Goal: Task Accomplishment & Management: Manage account settings

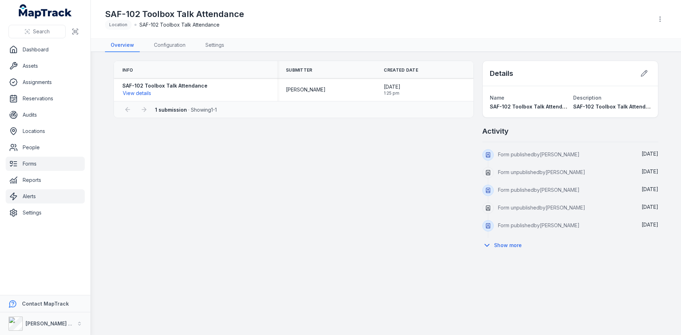
click at [43, 198] on link "Alerts" at bounding box center [45, 196] width 79 height 14
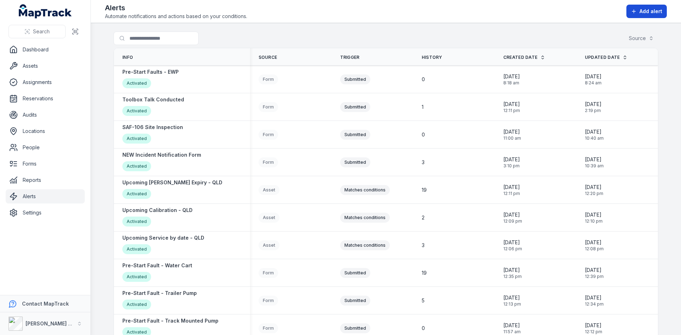
click at [651, 11] on span "Add alert" at bounding box center [650, 11] width 23 height 7
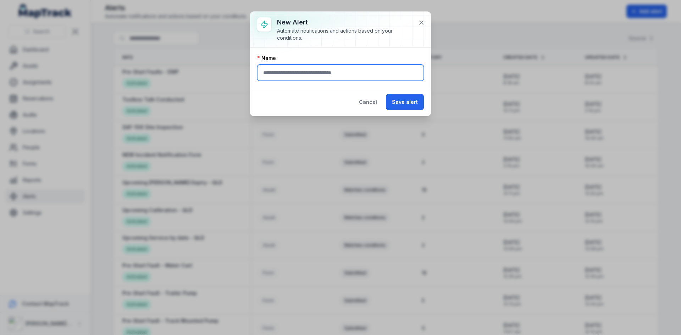
click at [344, 75] on input "text" at bounding box center [340, 73] width 167 height 16
type input "**********"
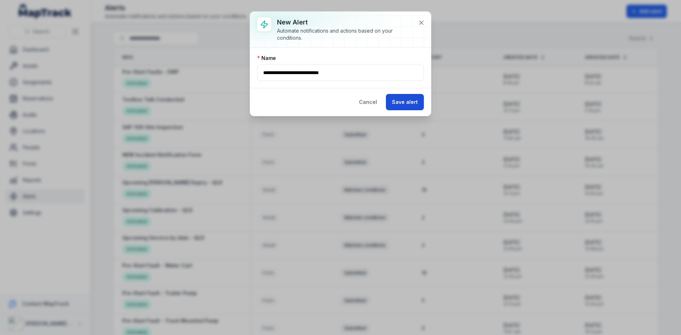
click at [404, 103] on button "Save alert" at bounding box center [405, 102] width 38 height 16
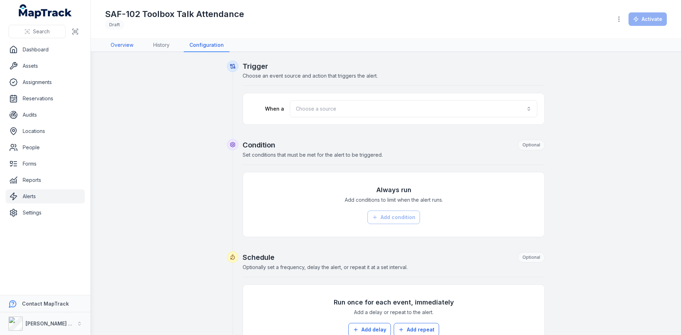
click at [131, 46] on link "Overview" at bounding box center [122, 45] width 34 height 13
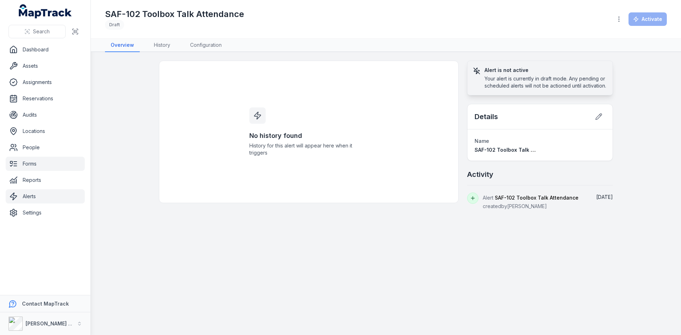
drag, startPoint x: 49, startPoint y: 163, endPoint x: 44, endPoint y: 165, distance: 5.3
click at [49, 163] on link "Forms" at bounding box center [45, 164] width 79 height 14
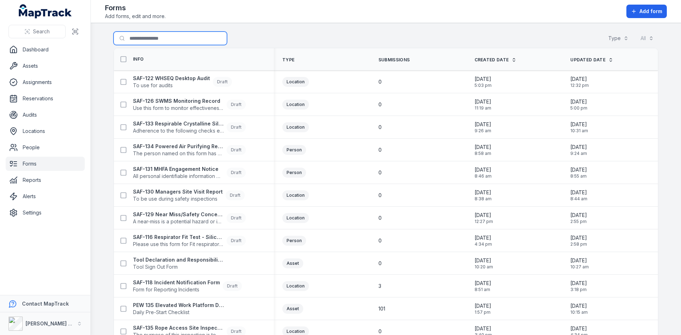
click at [168, 42] on input "Search for forms" at bounding box center [169, 38] width 113 height 13
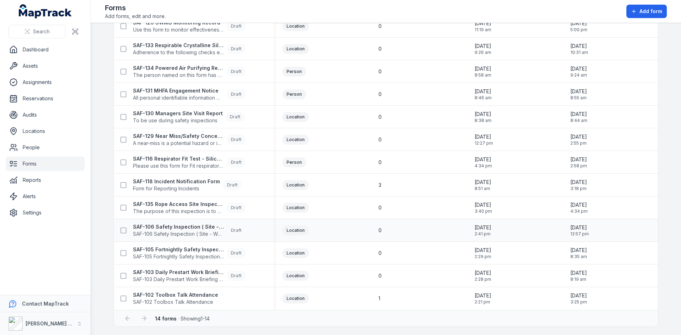
scroll to position [79, 0]
type input "***"
click at [203, 294] on strong "SAF-102 Toolbox Talk Attendance" at bounding box center [175, 294] width 85 height 7
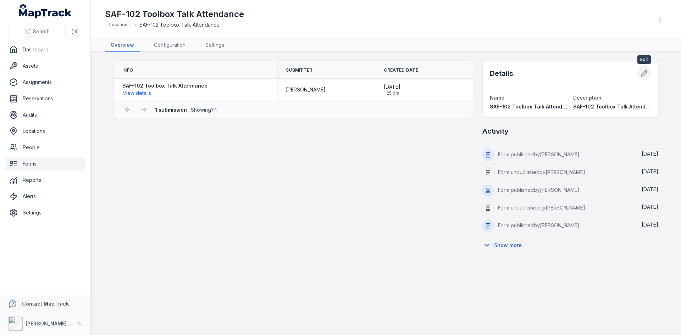
click at [639, 68] on button at bounding box center [643, 73] width 13 height 13
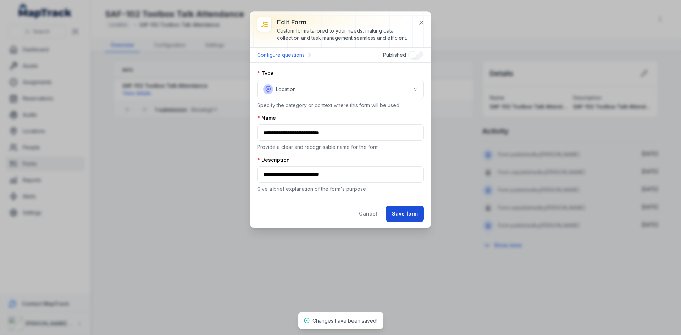
click at [397, 211] on button "Save form" at bounding box center [405, 214] width 38 height 16
